Goal: Answer question/provide support: Share knowledge or assist other users

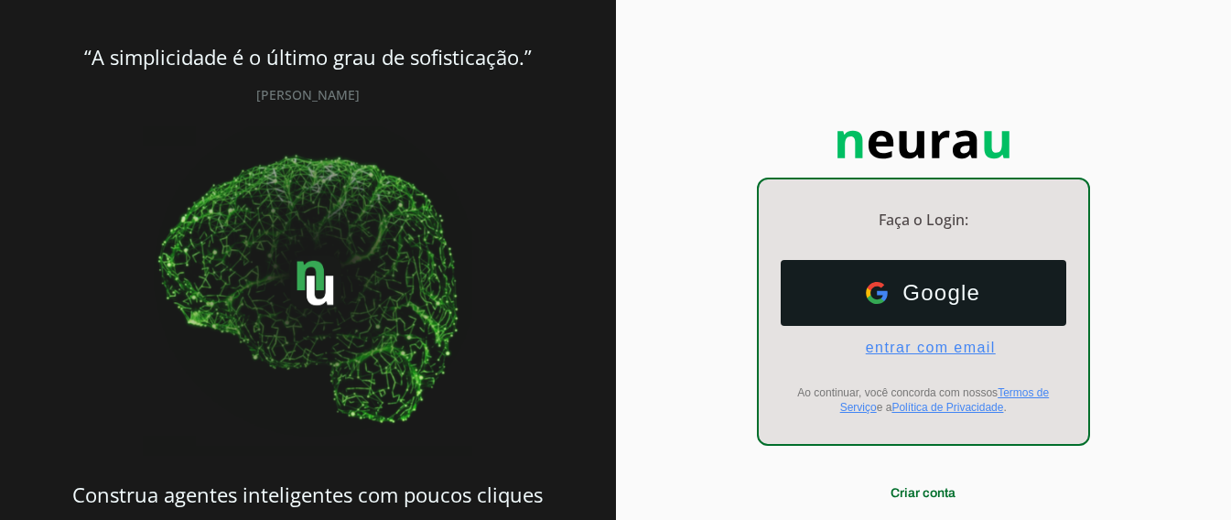
click at [919, 347] on span "entrar com email" at bounding box center [923, 348] width 145 height 16
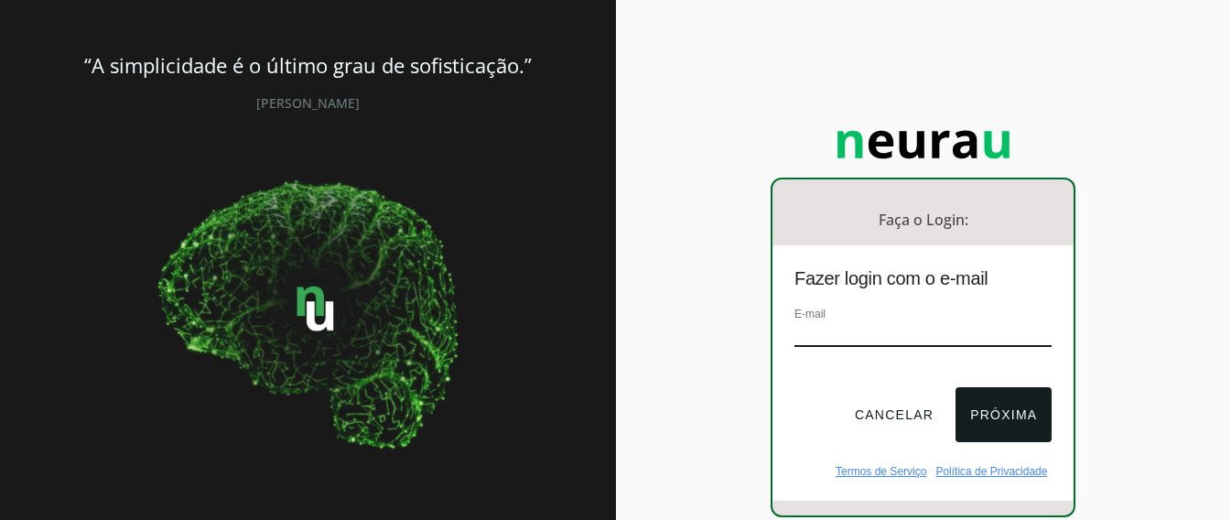
click at [850, 330] on input "email" at bounding box center [923, 334] width 257 height 25
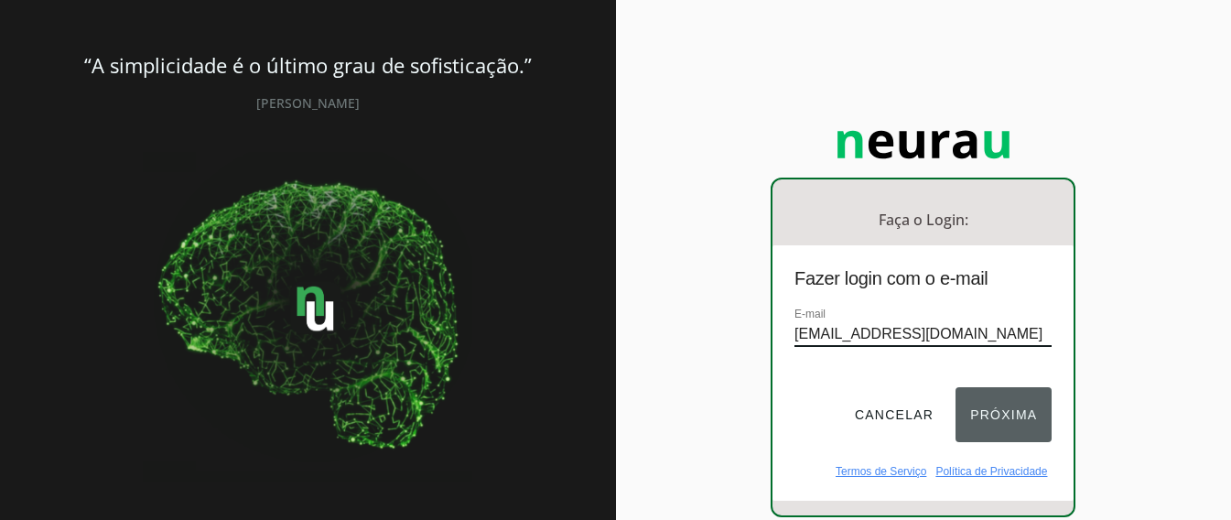
type input "[EMAIL_ADDRESS][DOMAIN_NAME]"
click at [990, 407] on button "Próxima" at bounding box center [1004, 414] width 96 height 55
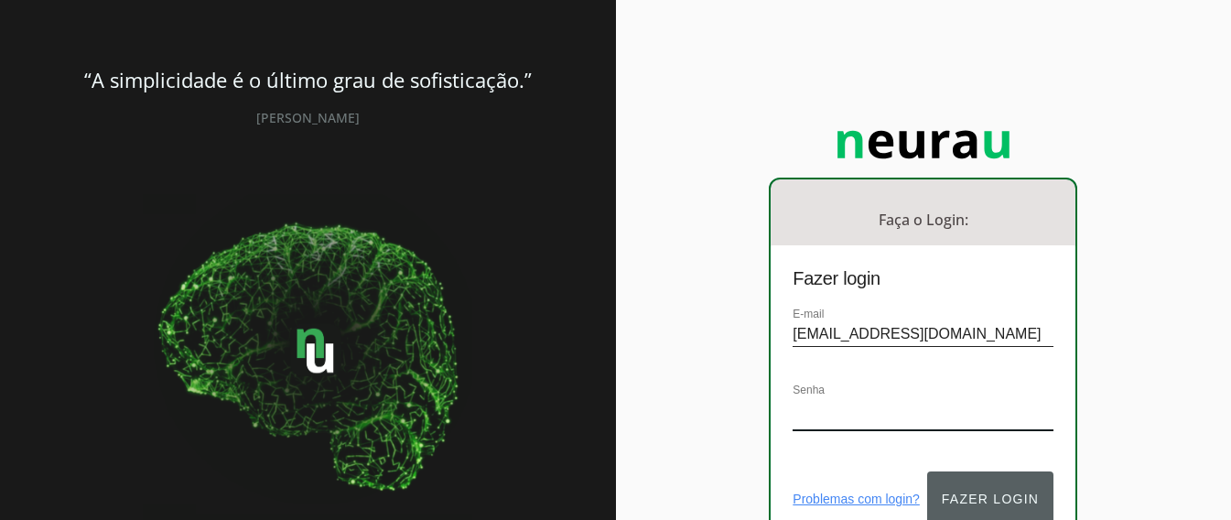
click at [988, 485] on button "Fazer login" at bounding box center [990, 498] width 126 height 55
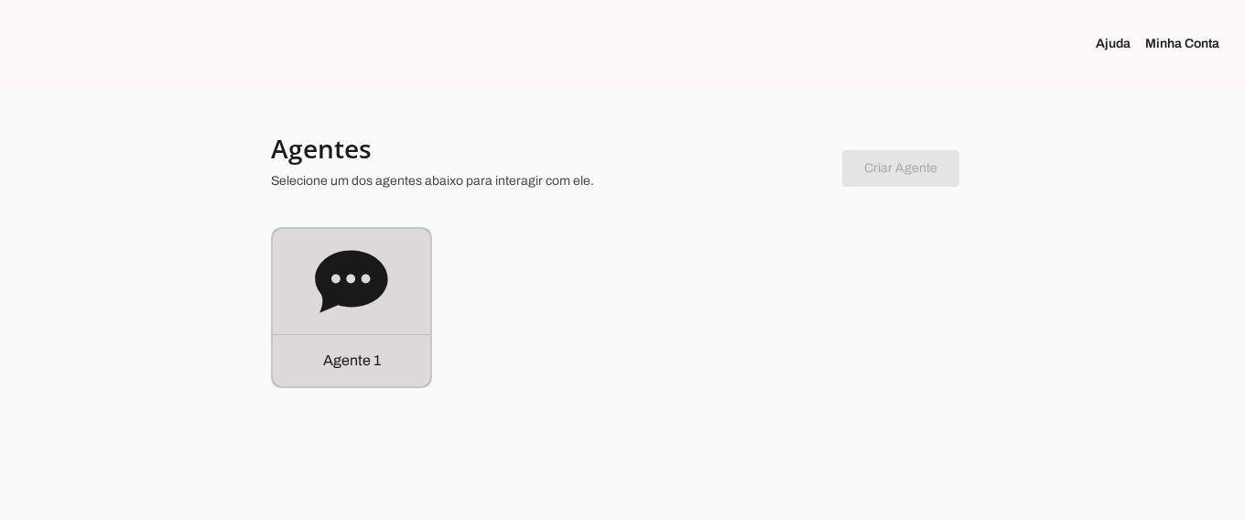
click at [352, 276] on icon at bounding box center [351, 281] width 73 height 73
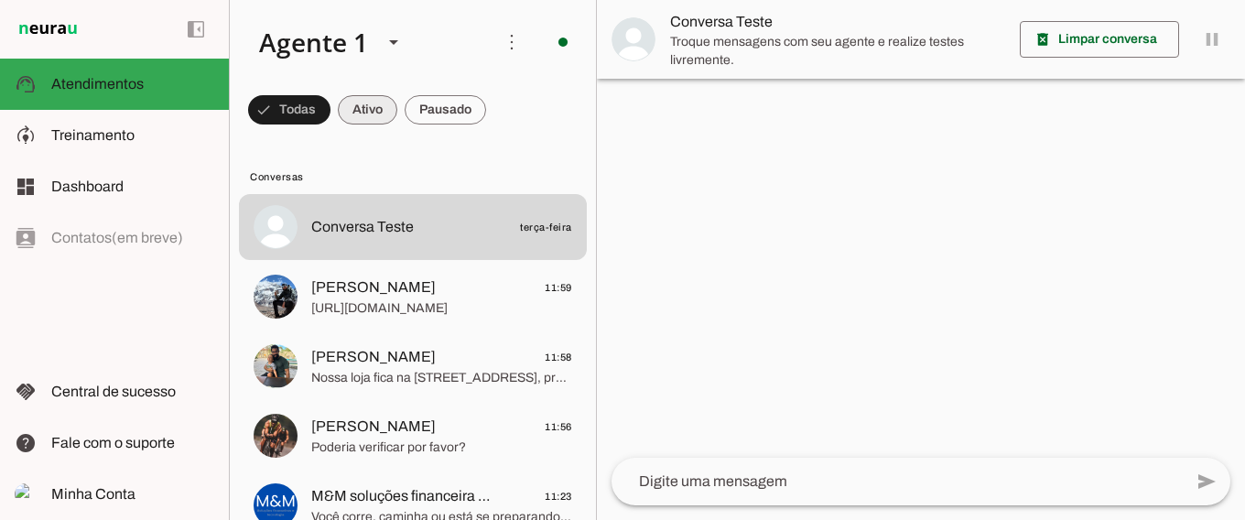
click at [330, 109] on span at bounding box center [289, 110] width 82 height 44
click at [314, 108] on span at bounding box center [281, 110] width 66 height 44
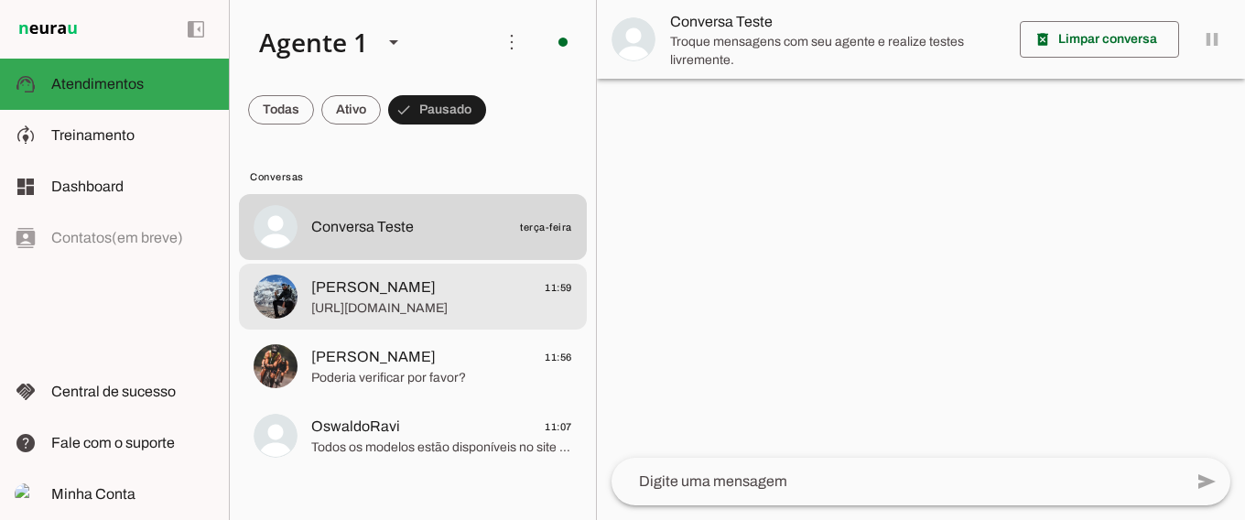
click at [406, 302] on span "[URL][DOMAIN_NAME]" at bounding box center [441, 308] width 261 height 18
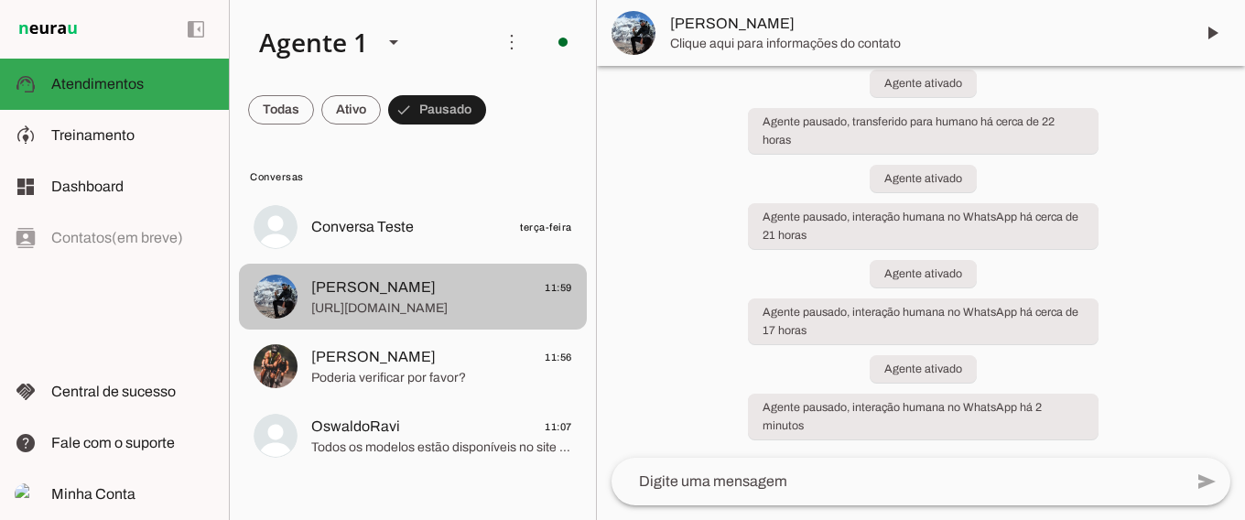
scroll to position [265, 0]
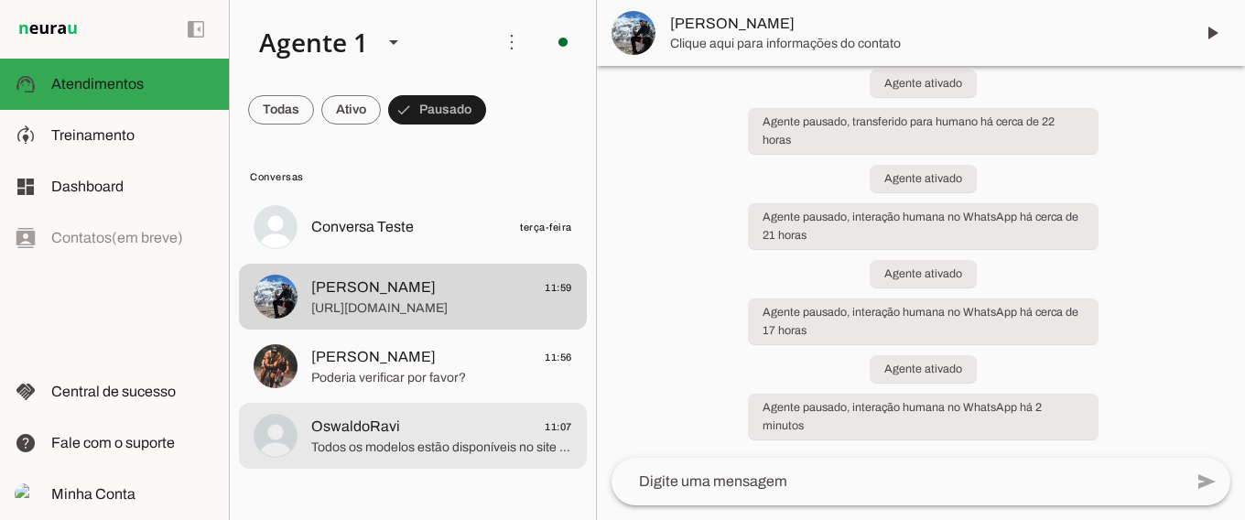
click at [404, 438] on span "Todos os modelos estão disponíveis no site e na loja física" at bounding box center [441, 447] width 261 height 18
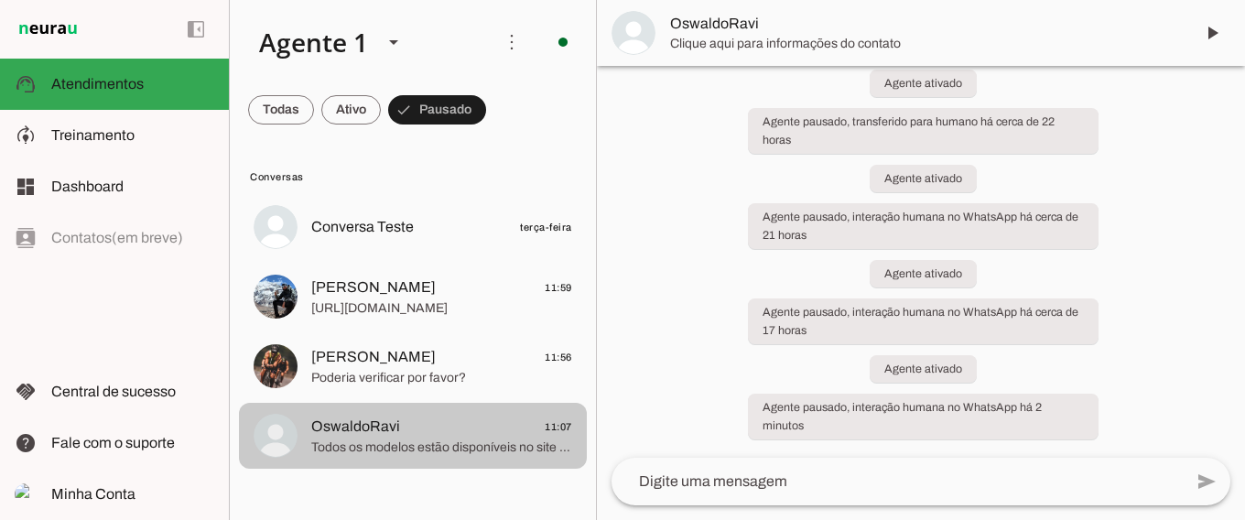
click at [407, 441] on span "Todos os modelos estão disponíveis no site e na loja física" at bounding box center [441, 447] width 261 height 18
click at [490, 432] on span "OswaldoRavi 11:07" at bounding box center [441, 427] width 261 height 23
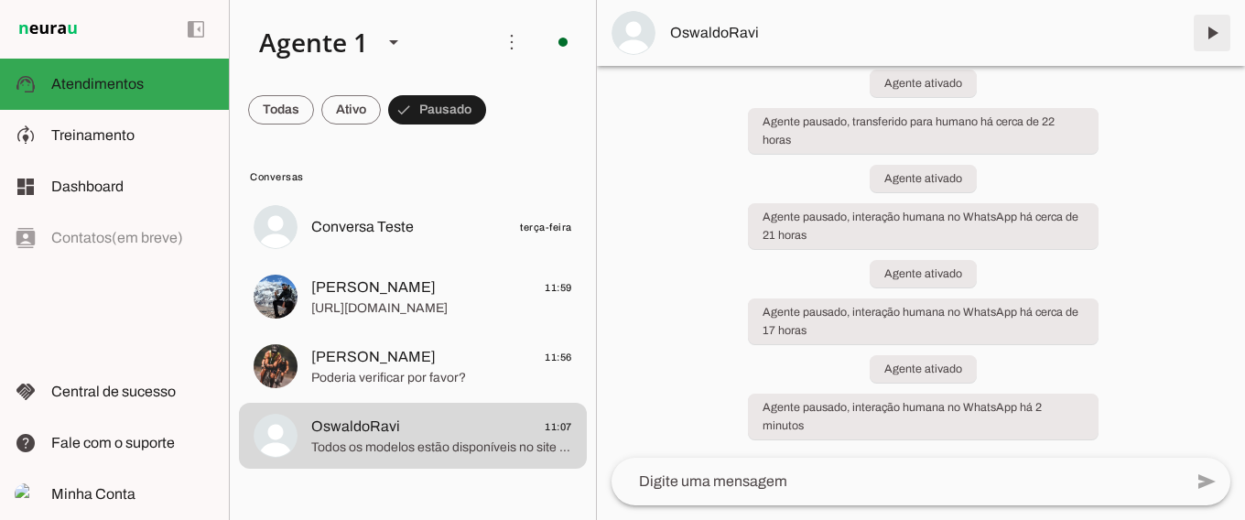
click at [1213, 32] on span at bounding box center [1212, 33] width 44 height 44
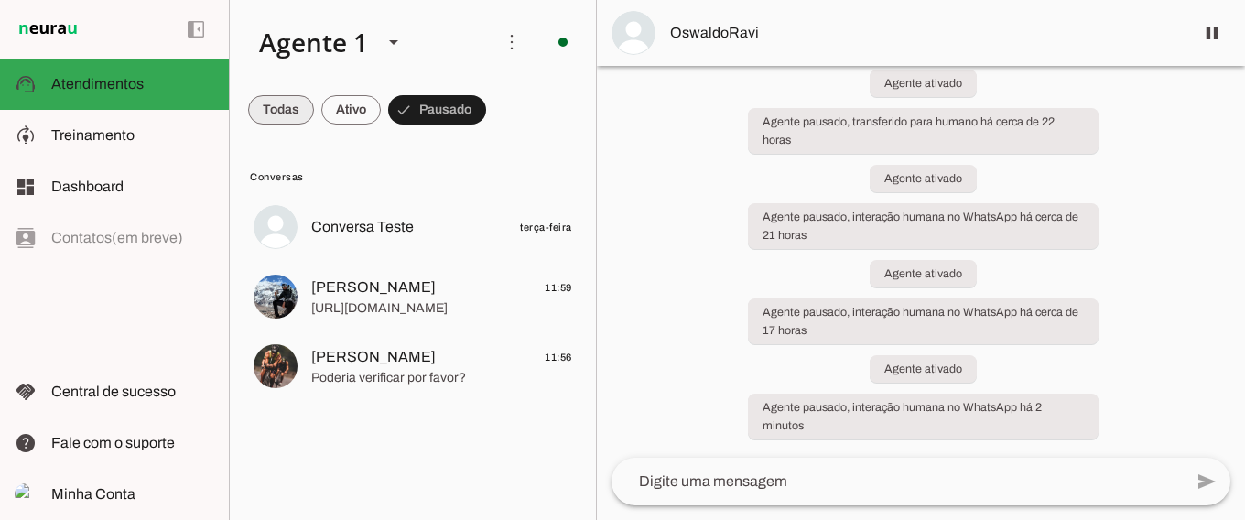
click at [284, 111] on span at bounding box center [281, 110] width 66 height 44
